Goal: Task Accomplishment & Management: Use online tool/utility

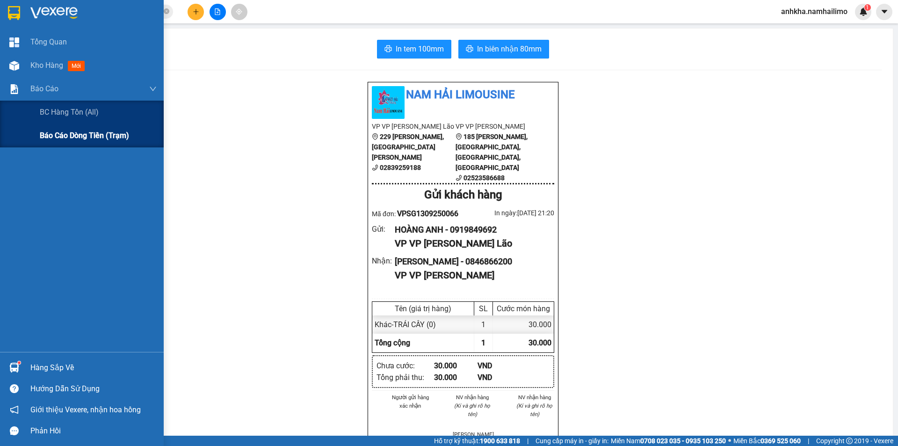
click at [67, 144] on div "Báo cáo dòng tiền (trạm)" at bounding box center [98, 135] width 117 height 23
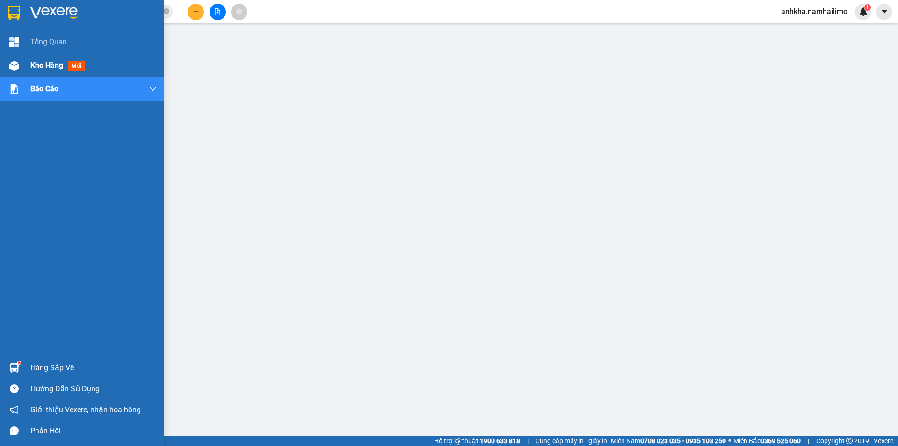
click at [32, 67] on span "Kho hàng" at bounding box center [46, 65] width 33 height 9
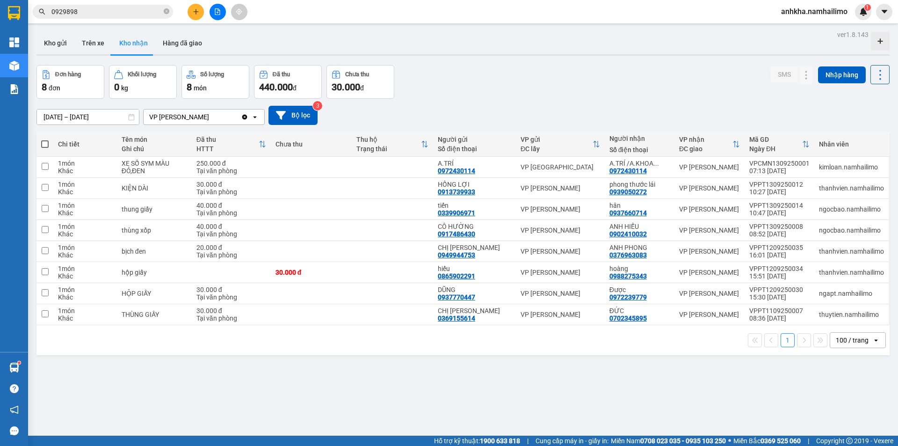
click at [45, 144] on span at bounding box center [44, 143] width 7 height 7
click at [45, 139] on input "checkbox" at bounding box center [45, 139] width 0 height 0
checkbox input "true"
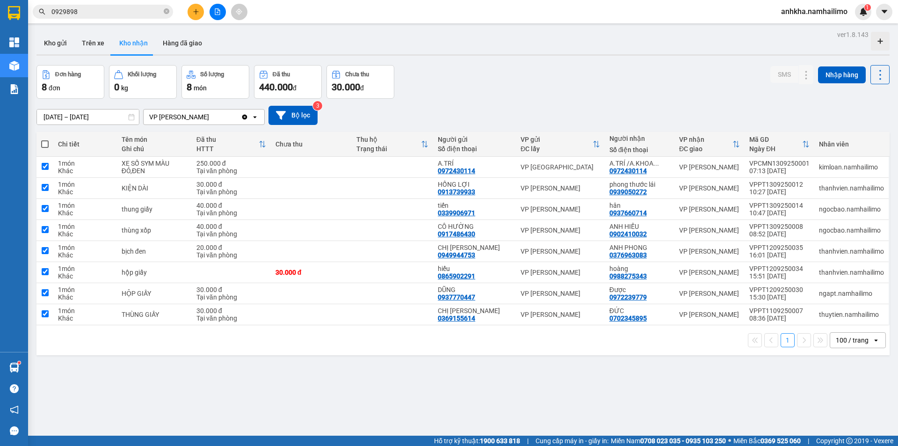
checkbox input "true"
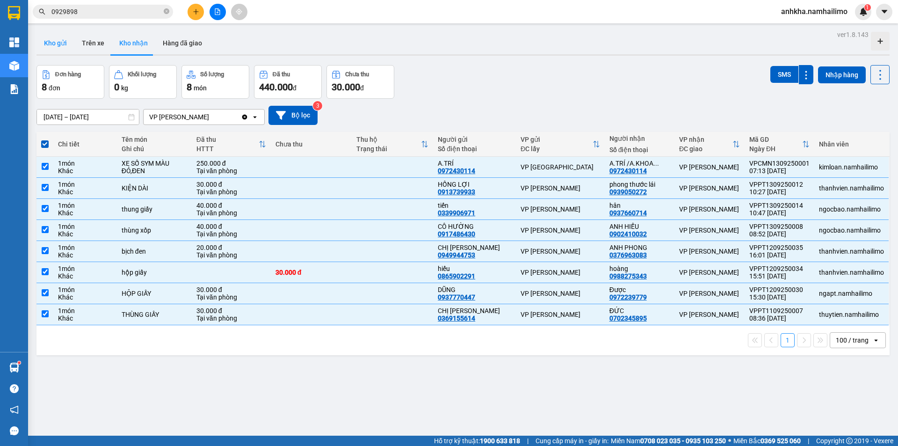
click at [59, 44] on button "Kho gửi" at bounding box center [55, 43] width 38 height 22
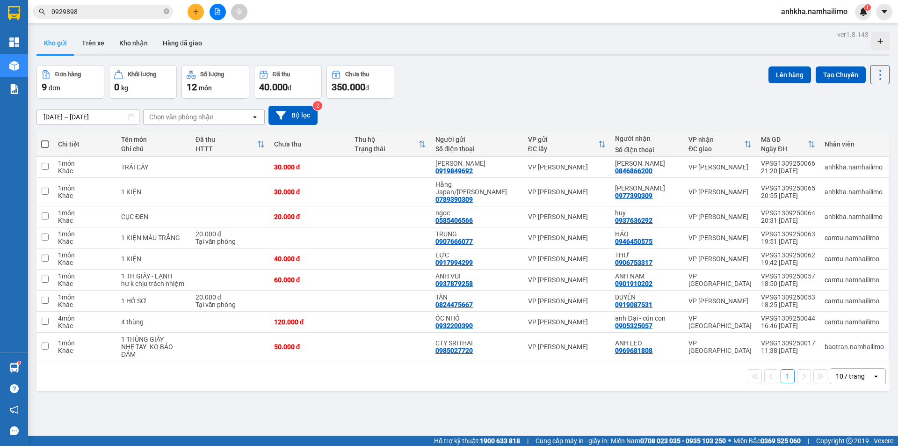
click at [47, 143] on span at bounding box center [44, 143] width 7 height 7
click at [45, 139] on input "checkbox" at bounding box center [45, 139] width 0 height 0
checkbox input "true"
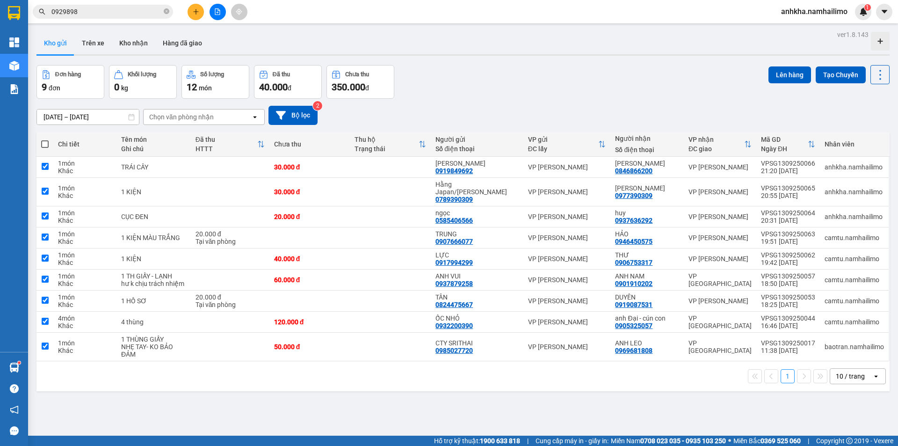
checkbox input "true"
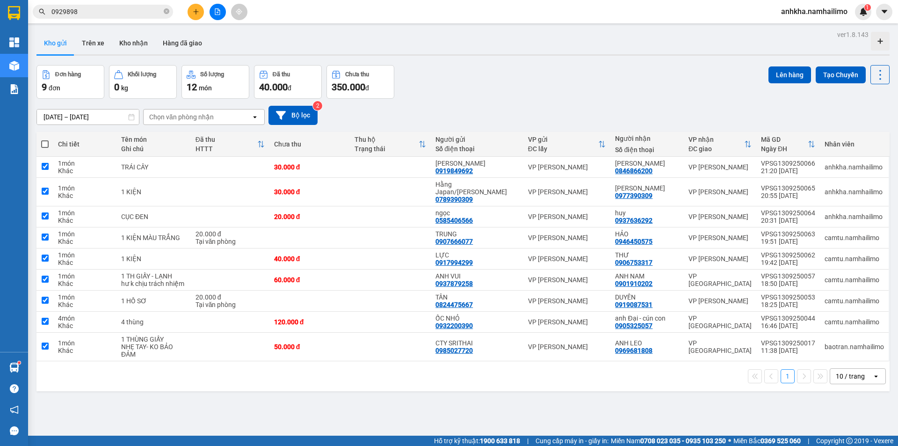
checkbox input "true"
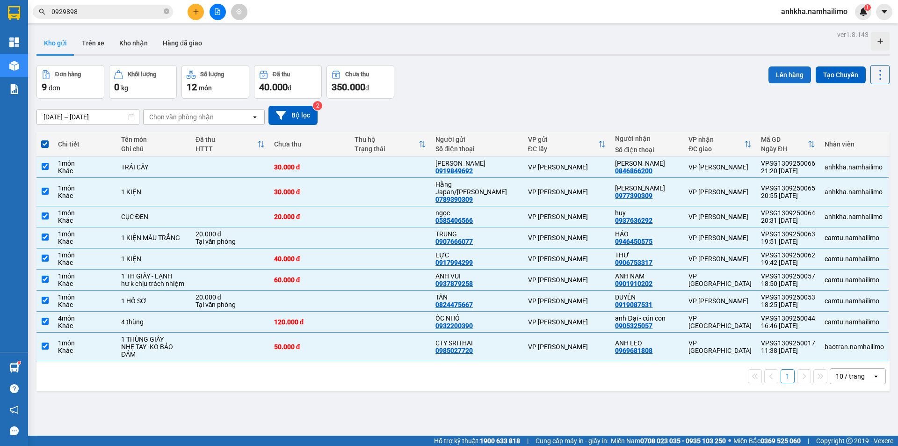
click at [784, 77] on button "Lên hàng" at bounding box center [789, 74] width 43 height 17
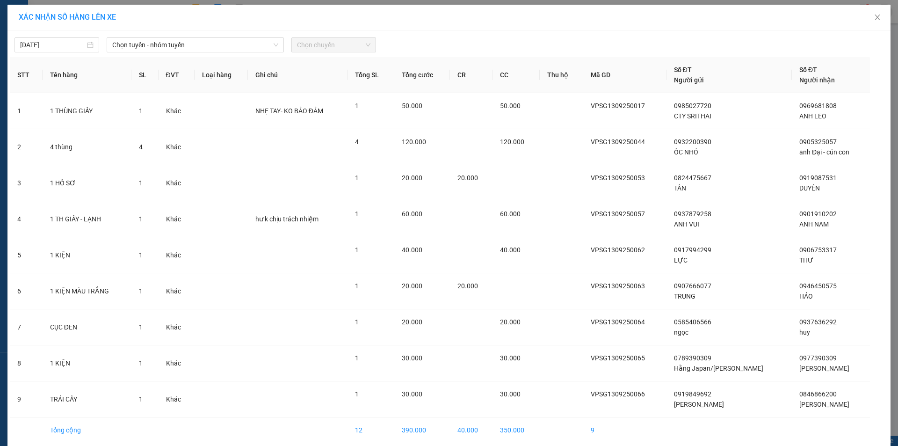
click at [172, 36] on div "13/09/2025 Chọn tuyến - nhóm tuyến Chọn chuyến" at bounding box center [449, 43] width 878 height 20
click at [171, 41] on span "Chọn tuyến - nhóm tuyến" at bounding box center [195, 45] width 166 height 14
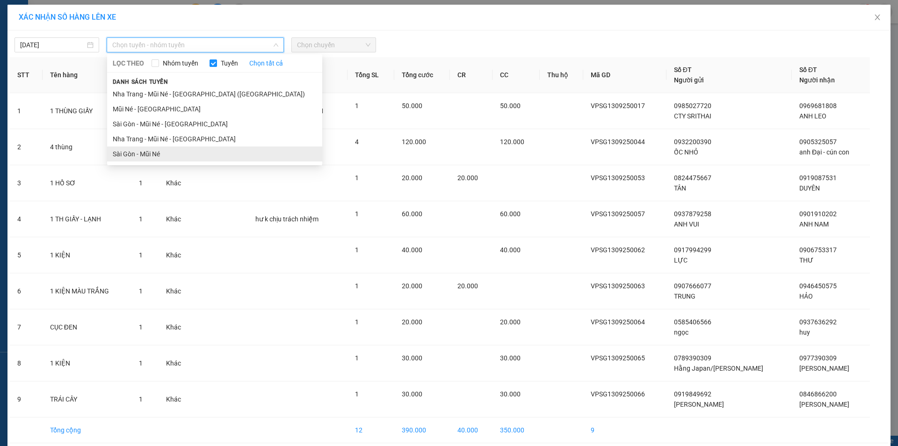
click at [153, 158] on li "Sài Gòn - Mũi Né" at bounding box center [214, 153] width 215 height 15
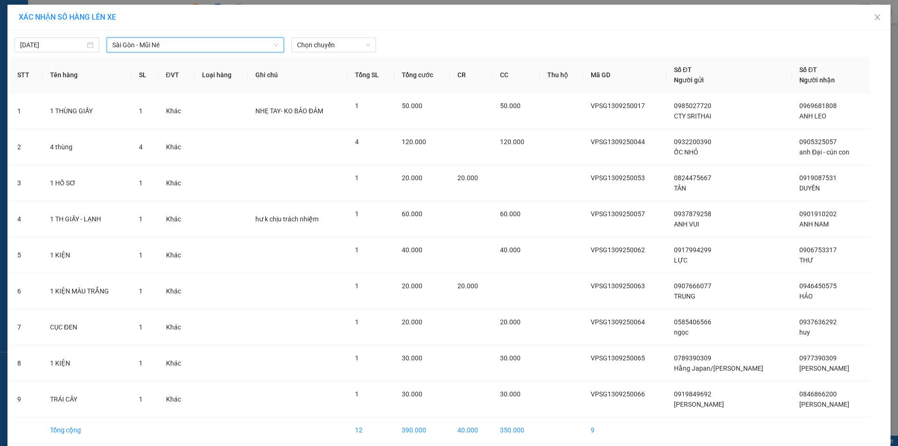
drag, startPoint x: 327, startPoint y: 48, endPoint x: 326, endPoint y: 53, distance: 4.7
click at [326, 50] on span "Chọn chuyến" at bounding box center [333, 45] width 73 height 14
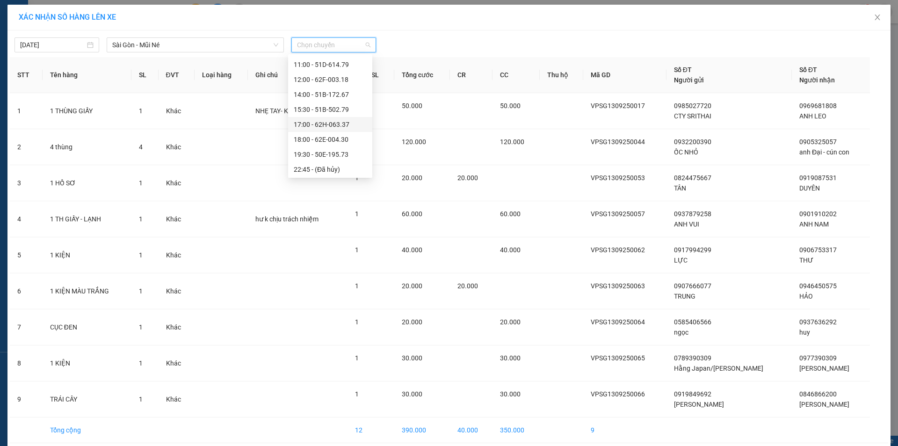
scroll to position [90, 0]
click at [205, 50] on span "Sài Gòn - Mũi Né" at bounding box center [195, 45] width 166 height 14
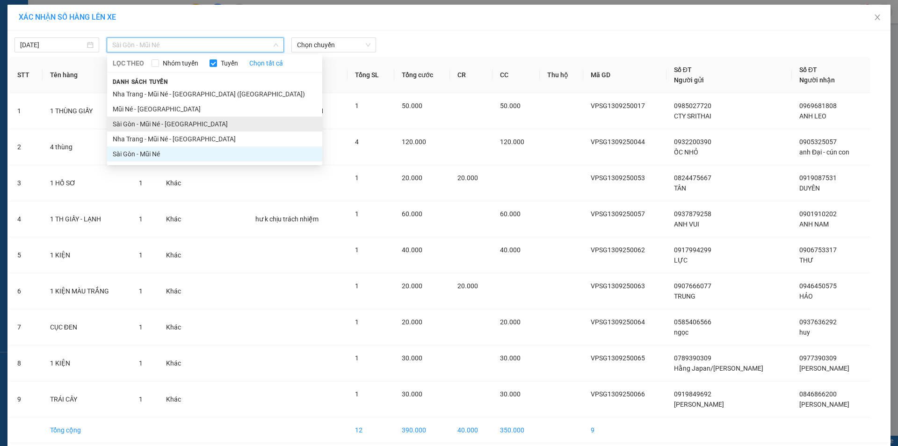
click at [158, 125] on li "Sài Gòn - Mũi Né - Nha Trang" at bounding box center [214, 123] width 215 height 15
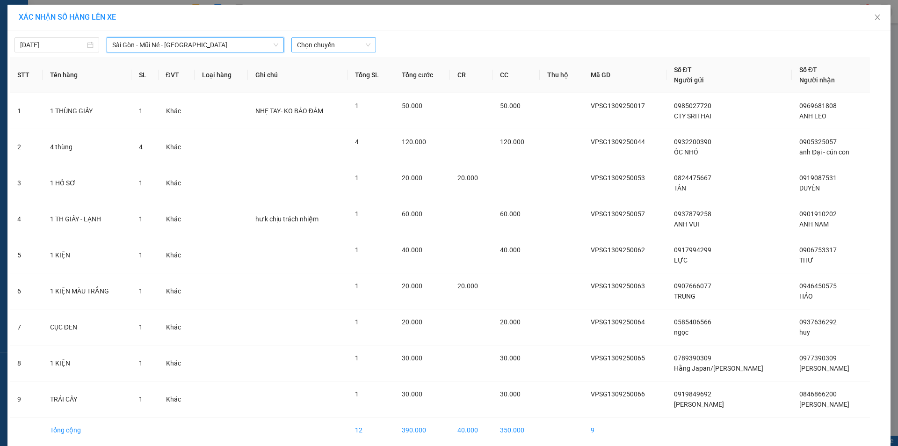
scroll to position [0, 0]
click at [345, 49] on span "Chọn chuyến" at bounding box center [333, 45] width 73 height 14
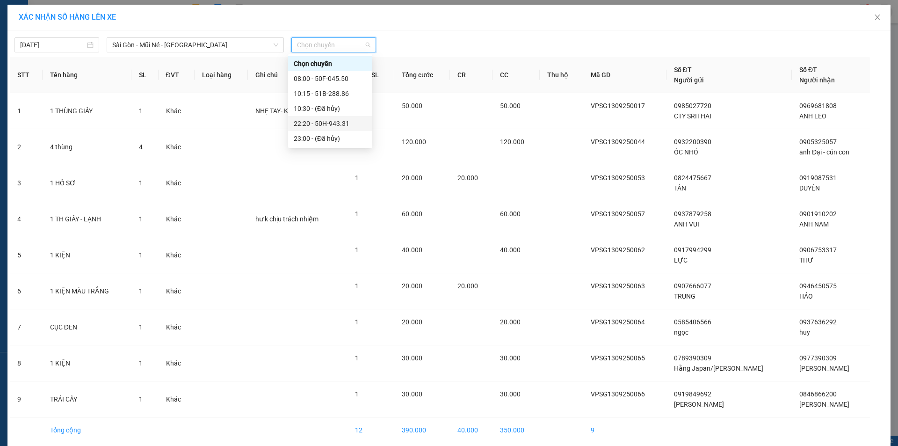
click at [310, 120] on div "22:20 - 50H-943.31" at bounding box center [330, 123] width 73 height 10
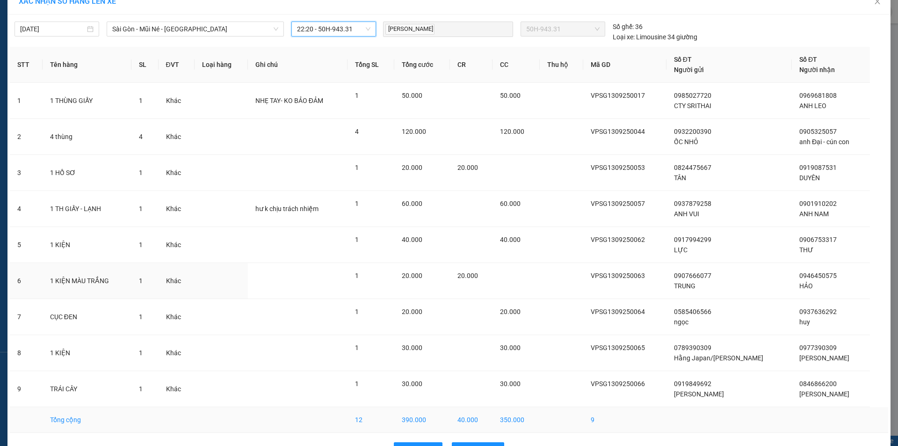
scroll to position [45, 0]
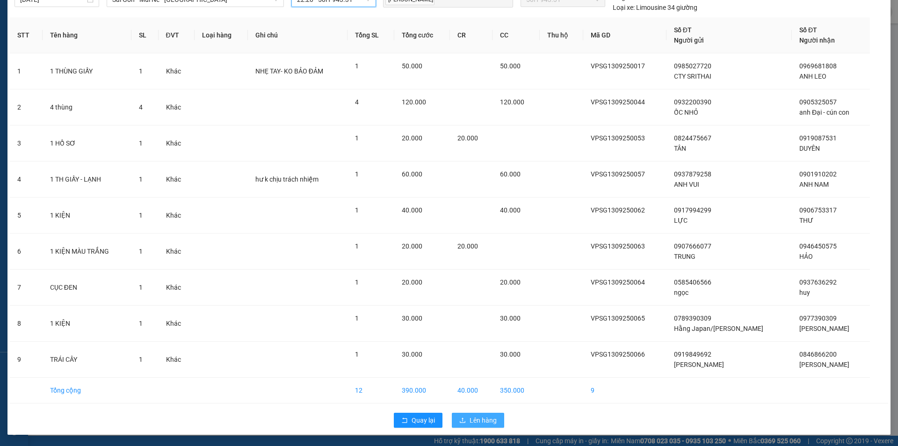
click at [478, 415] on span "Lên hàng" at bounding box center [482, 420] width 27 height 10
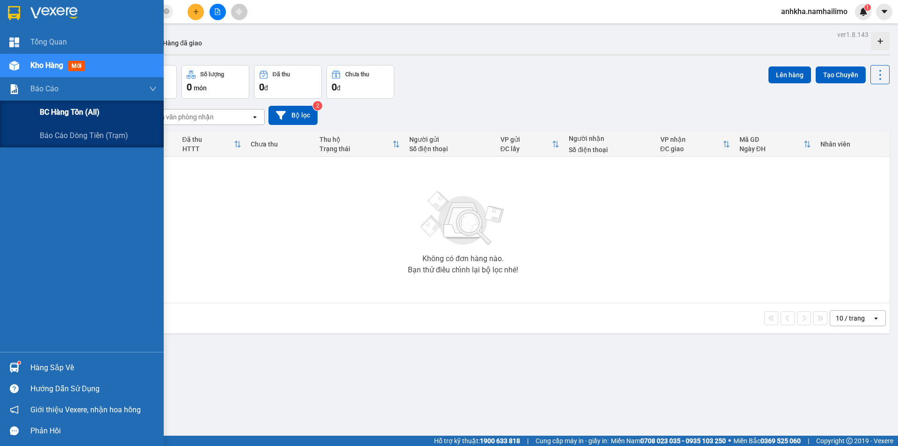
click at [44, 115] on span "BC hàng tồn (all)" at bounding box center [70, 112] width 60 height 12
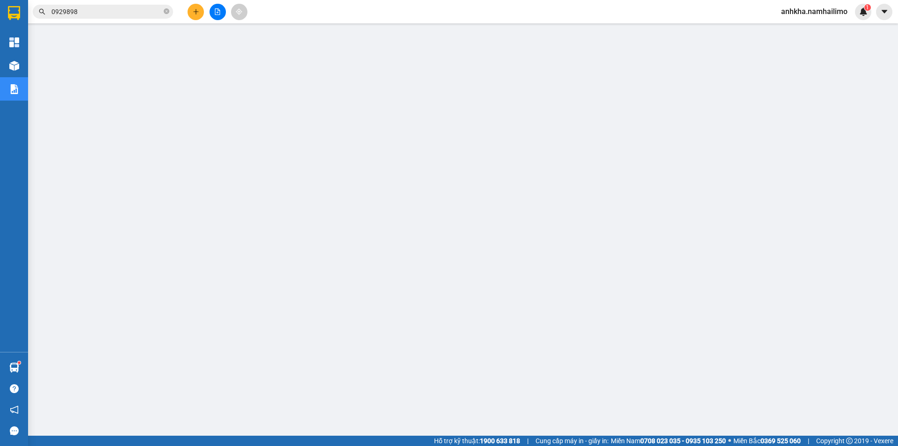
click at [825, 14] on span "anhkha.namhailimo" at bounding box center [813, 12] width 81 height 12
click at [803, 31] on span "Đăng xuất" at bounding box center [818, 29] width 61 height 10
